Goal: Task Accomplishment & Management: Use online tool/utility

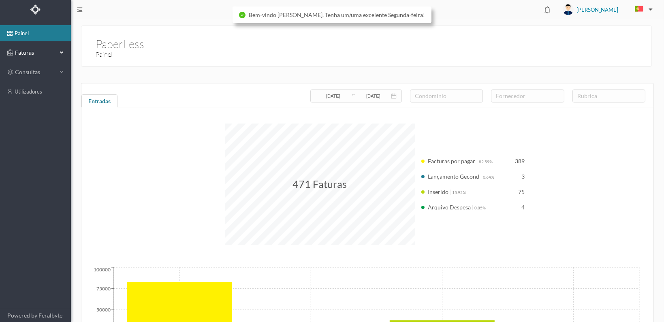
click at [24, 50] on span "Faturas" at bounding box center [35, 53] width 45 height 8
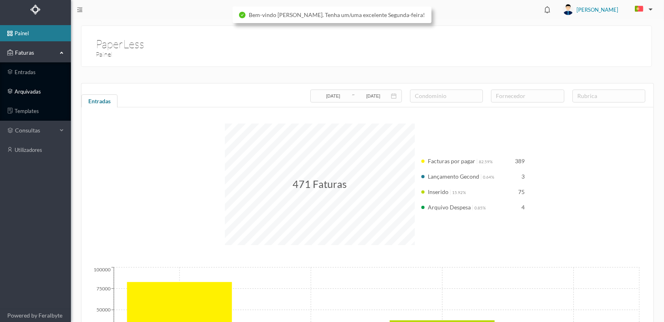
click at [16, 89] on link "arquivadas" at bounding box center [35, 91] width 71 height 16
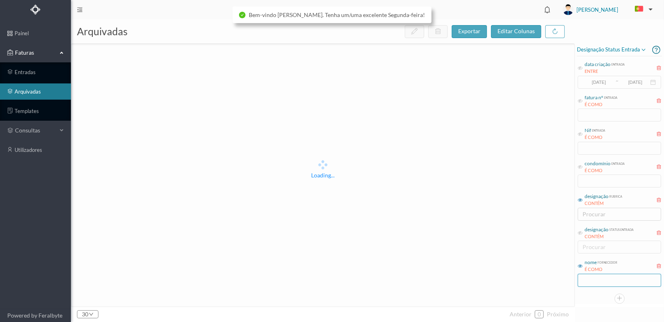
click at [589, 276] on input "text" at bounding box center [618, 280] width 83 height 13
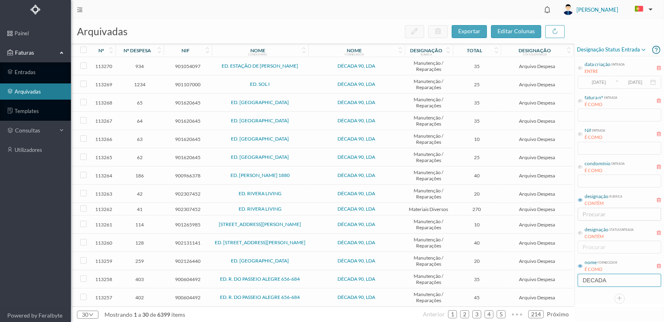
type input "DECADA"
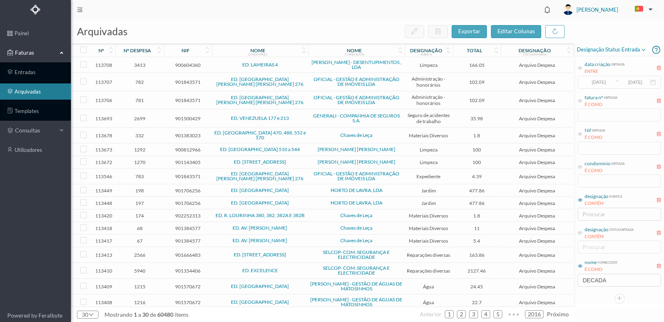
click at [581, 169] on span "condomínio entrada É COMO" at bounding box center [600, 167] width 47 height 14
click at [581, 168] on icon at bounding box center [579, 166] width 5 height 5
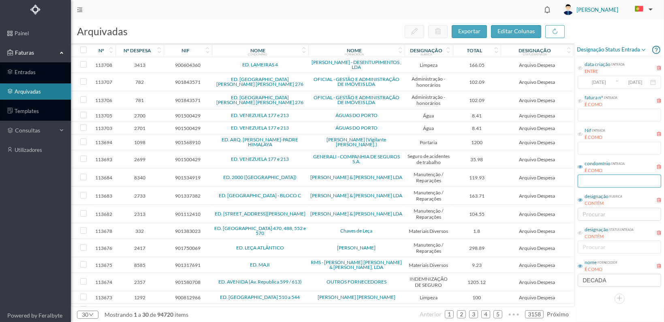
click at [585, 183] on input "text" at bounding box center [618, 180] width 83 height 13
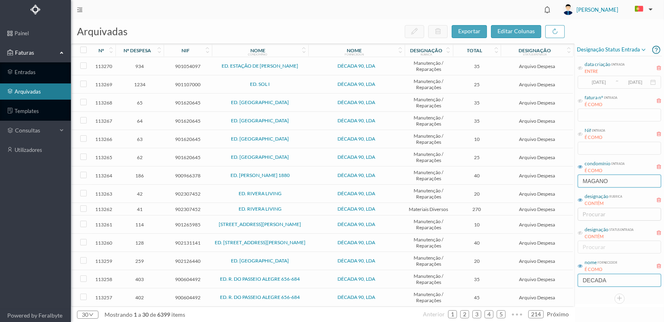
type input "MAGANO"
drag, startPoint x: 610, startPoint y: 277, endPoint x: 563, endPoint y: 280, distance: 47.0
click at [563, 280] on div "arquivadas exportar editar colunas nº nº despesa nif nome condomínio nome forne…" at bounding box center [367, 170] width 593 height 302
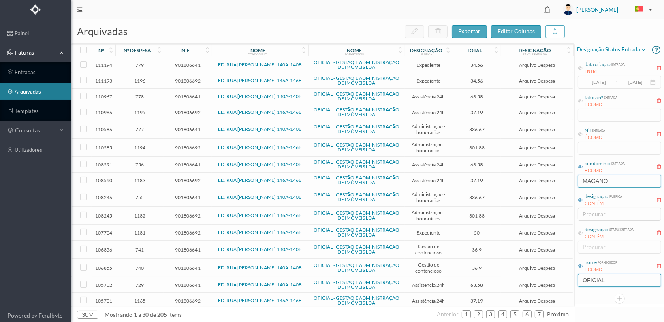
type input "OFICIAL"
click at [616, 179] on input "MAGANO" at bounding box center [618, 180] width 83 height 13
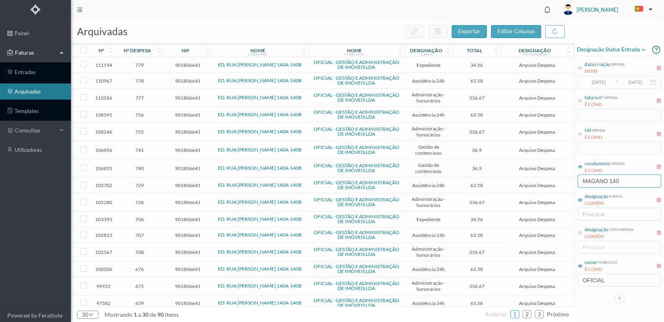
type input "MAGANO 140"
click at [515, 314] on link "1" at bounding box center [514, 314] width 8 height 12
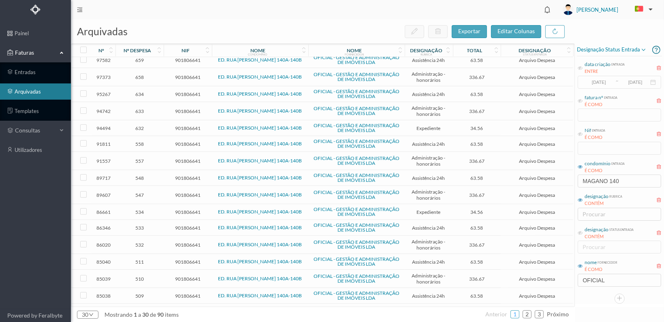
scroll to position [251, 0]
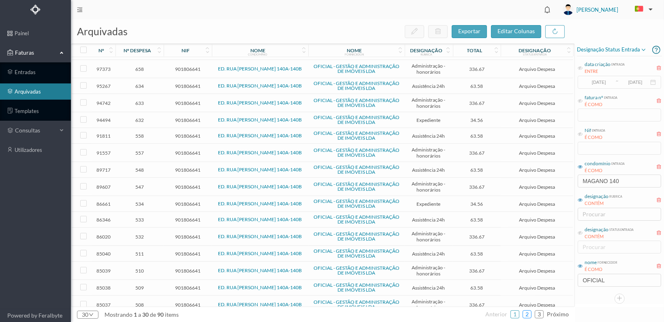
click at [525, 312] on link "2" at bounding box center [527, 314] width 8 height 12
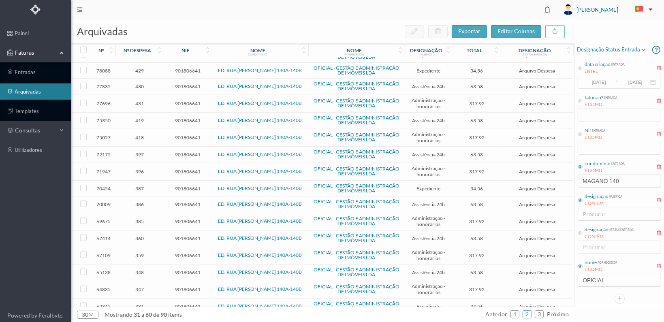
scroll to position [0, 0]
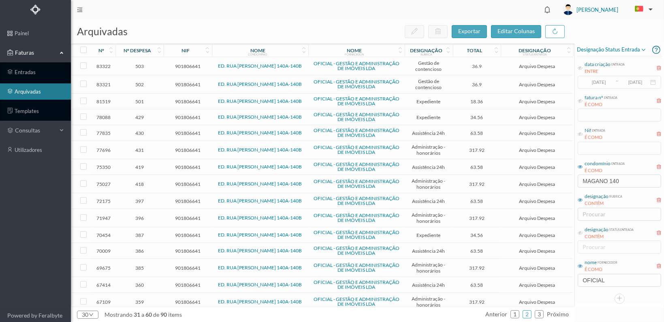
click at [143, 65] on span "503" at bounding box center [139, 66] width 44 height 6
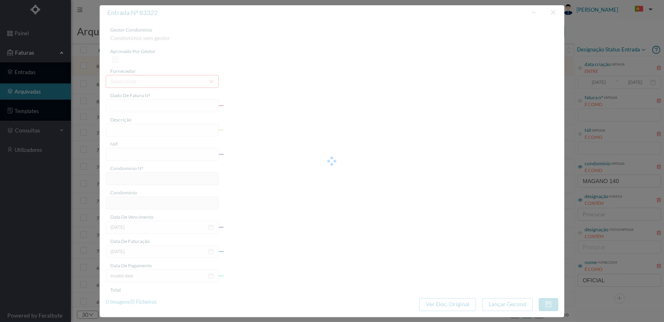
type input "FT 2024A1/5076"
type input "ESTUDO SOBRE A DÍVIDA DA FRACÇÃO AF"
type input "901806641"
type input "[DATE]"
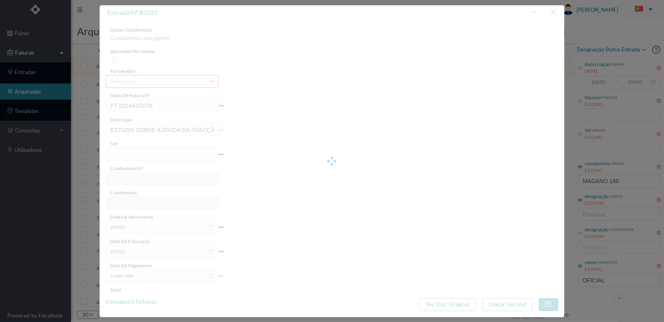
type input "[DATE]"
type input "36.90"
type input "816"
type input "ED. RUA [PERSON_NAME] 140A-140B"
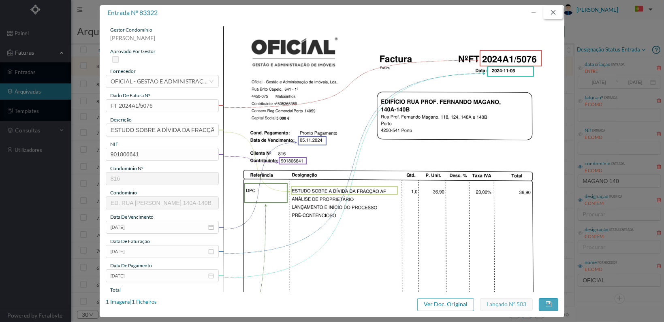
click at [555, 11] on button "button" at bounding box center [552, 12] width 19 height 13
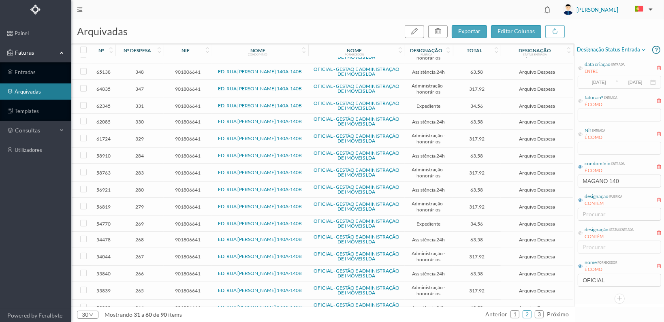
scroll to position [249, 0]
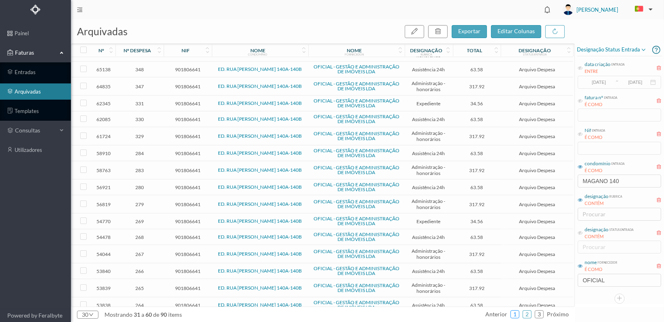
drag, startPoint x: 515, startPoint y: 313, endPoint x: 516, endPoint y: 304, distance: 8.9
click at [515, 310] on link "1" at bounding box center [514, 314] width 8 height 12
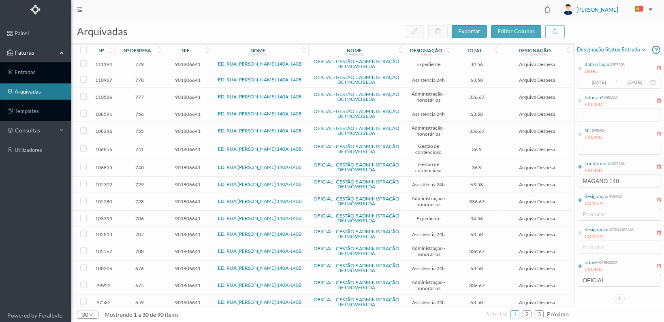
scroll to position [0, 0]
click at [139, 165] on span "740" at bounding box center [139, 168] width 44 height 6
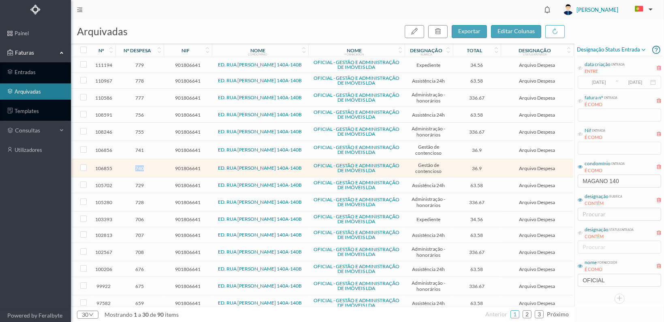
click at [139, 165] on span "740" at bounding box center [139, 168] width 44 height 6
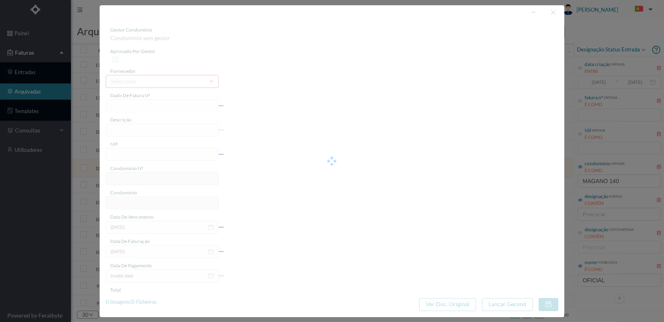
type input "FT 2025A1/3042"
type input "ESTUDO SOBRE A DÍVIDA DA FRACÇÃO AF"
type input "901806641"
type input "[DATE]"
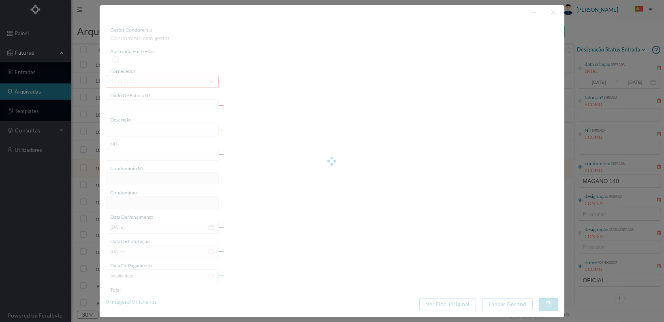
type input "[DATE]"
type input "36.90"
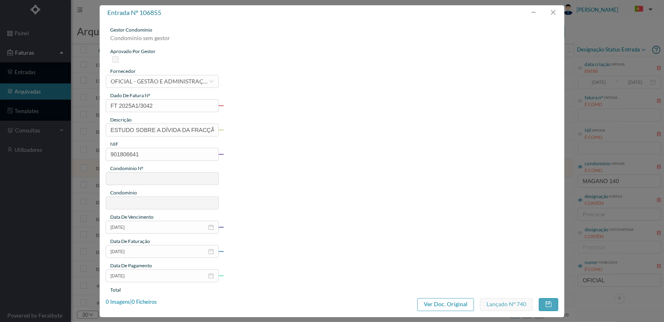
type input "816"
type input "ED. RUA [PERSON_NAME] 140A-140B"
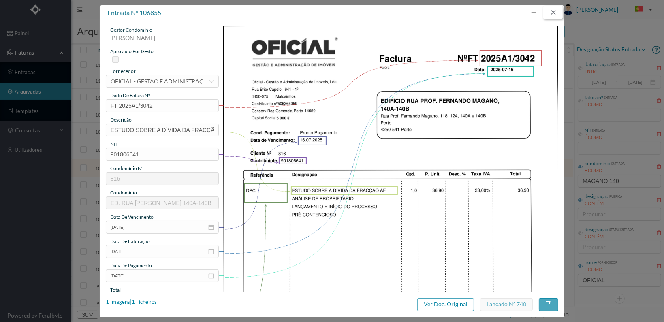
click at [552, 9] on button "button" at bounding box center [552, 12] width 19 height 13
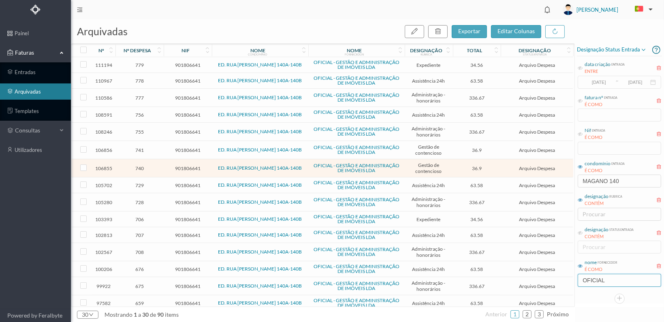
drag, startPoint x: 613, startPoint y: 282, endPoint x: 568, endPoint y: 283, distance: 45.4
click at [568, 282] on div "arquivadas exportar editar colunas nº nº despesa nif nome condomínio nome forne…" at bounding box center [367, 170] width 593 height 302
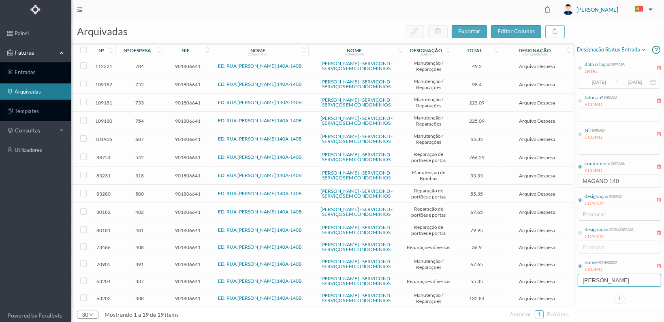
type input "[PERSON_NAME]"
click at [177, 106] on span "901806641" at bounding box center [188, 103] width 44 height 6
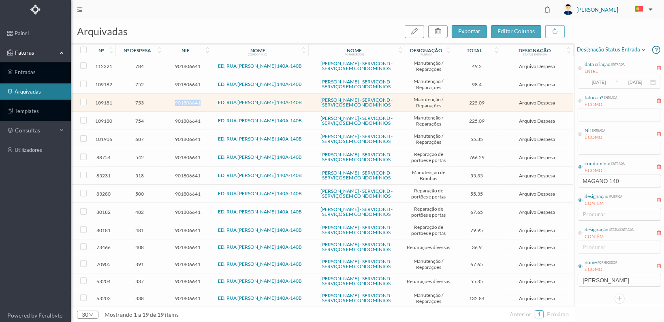
click at [177, 106] on span "901806641" at bounding box center [188, 103] width 44 height 6
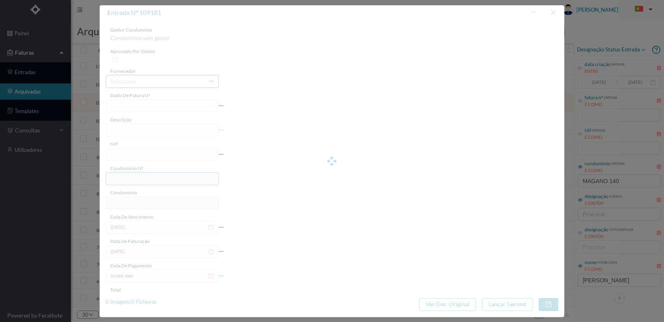
type input "FT FR.2025/1903"
type input "substituir placa do motor e retificar ligações"
type input "901806641"
type input "[DATE]"
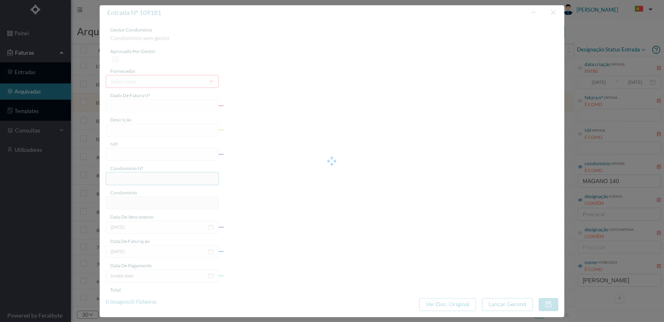
type input "[DATE]"
type input "225.09"
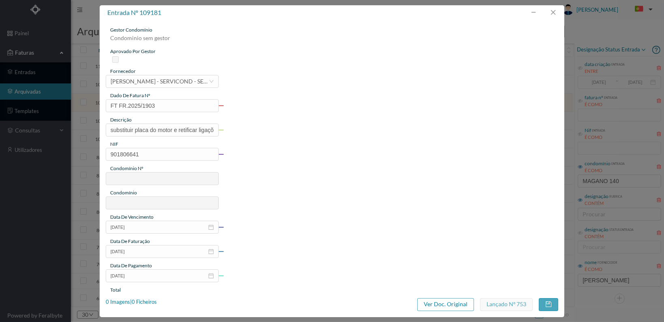
type input "816"
type input "ED. RUA [PERSON_NAME] 140A-140B"
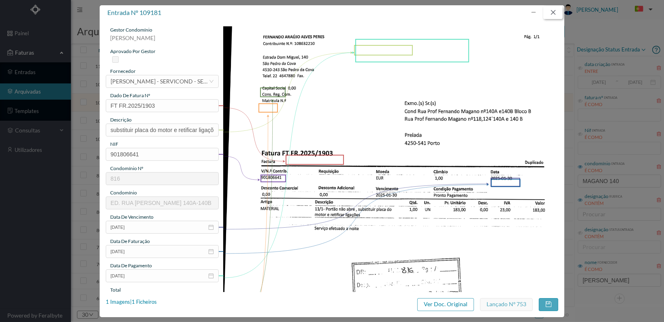
click at [551, 10] on button "button" at bounding box center [552, 12] width 19 height 13
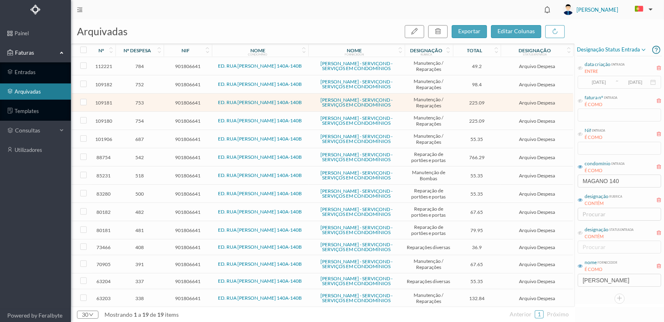
click at [188, 124] on span "901806641" at bounding box center [188, 121] width 44 height 6
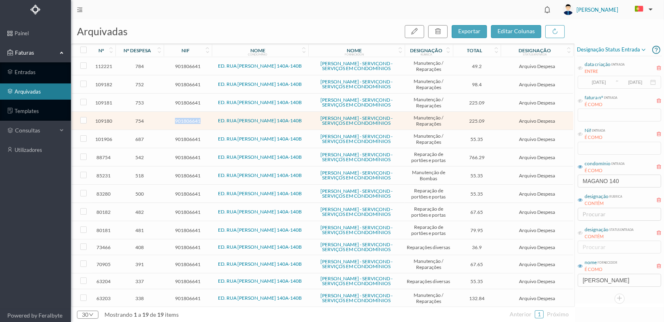
click at [188, 124] on span "901806641" at bounding box center [188, 121] width 44 height 6
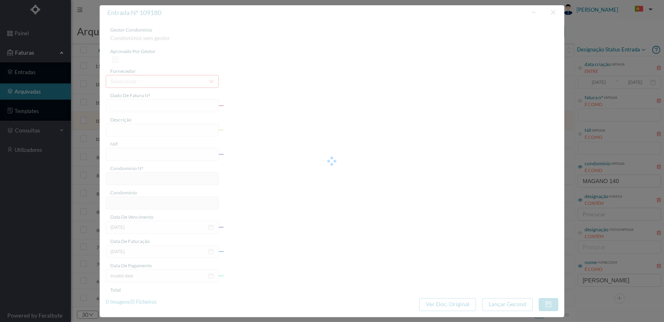
type input "FT FR.2025/1971"
type input "substituir calha completa do motor"
type input "901806641"
type input "[DATE]"
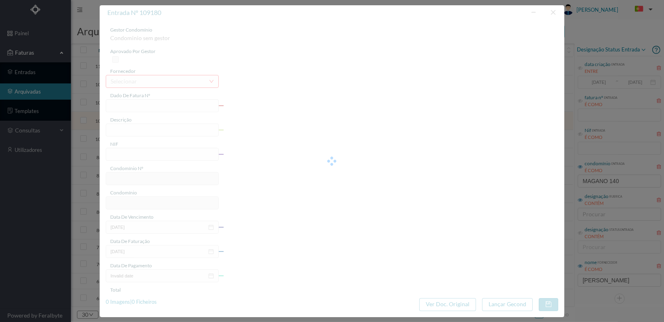
type input "[DATE]"
type input "225.09"
type input "816"
type input "ED. RUA [PERSON_NAME] 140A-140B"
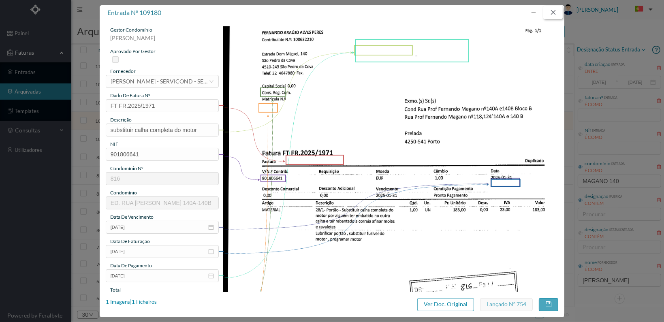
click at [552, 10] on button "button" at bounding box center [552, 12] width 19 height 13
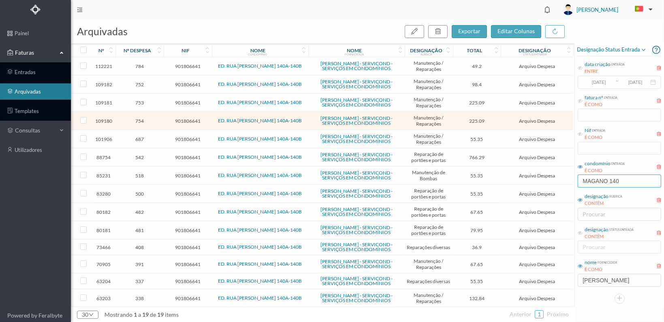
drag, startPoint x: 630, startPoint y: 179, endPoint x: 524, endPoint y: 178, distance: 105.7
click at [524, 178] on div "arquivadas exportar editar colunas nº nº despesa nif nome condomínio nome forne…" at bounding box center [367, 170] width 593 height 302
drag, startPoint x: 29, startPoint y: 72, endPoint x: 53, endPoint y: 76, distance: 24.2
click at [30, 72] on link "entradas" at bounding box center [35, 72] width 71 height 16
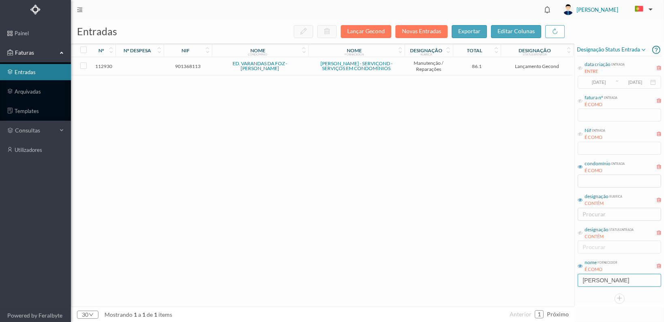
drag, startPoint x: 618, startPoint y: 278, endPoint x: 552, endPoint y: 279, distance: 66.4
click at [552, 279] on div "entradas Lançar Gecond Novas Entradas exportar editar colunas nº nº despesa nif…" at bounding box center [367, 170] width 593 height 302
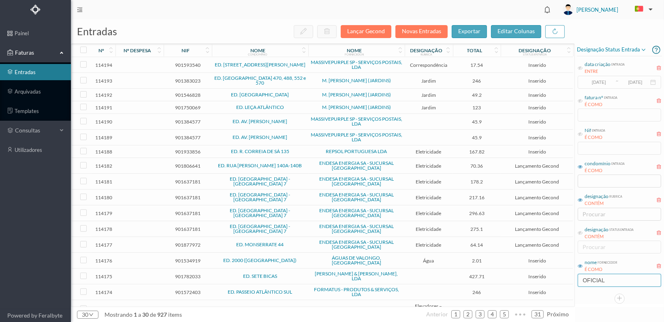
type input "OFICIAL"
